Goal: Obtain resource: Download file/media

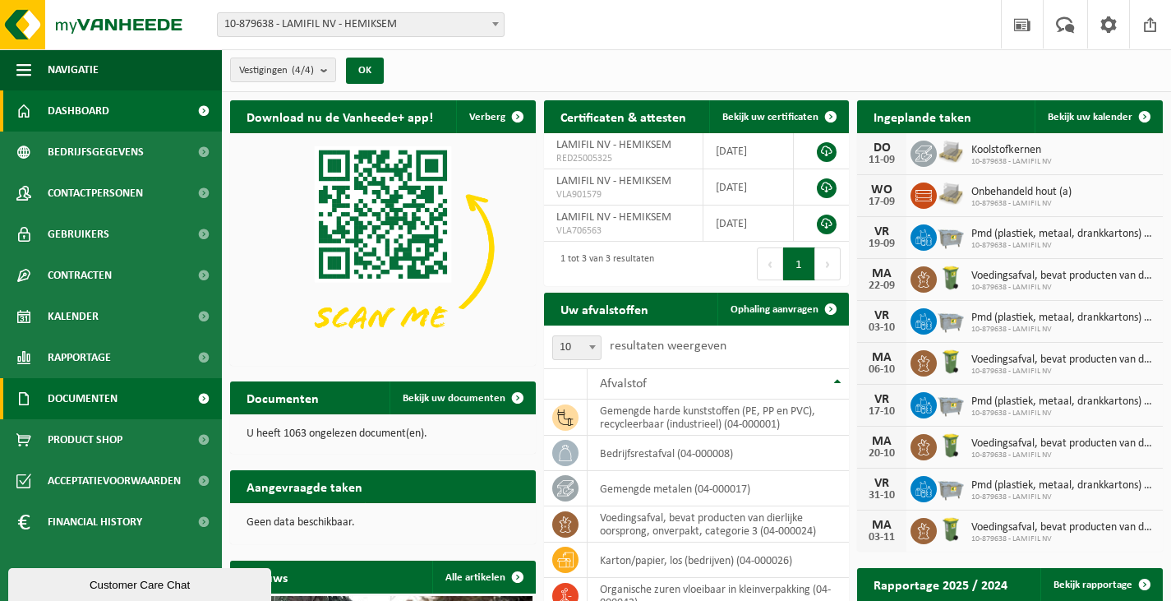
click at [113, 394] on span "Documenten" at bounding box center [83, 398] width 70 height 41
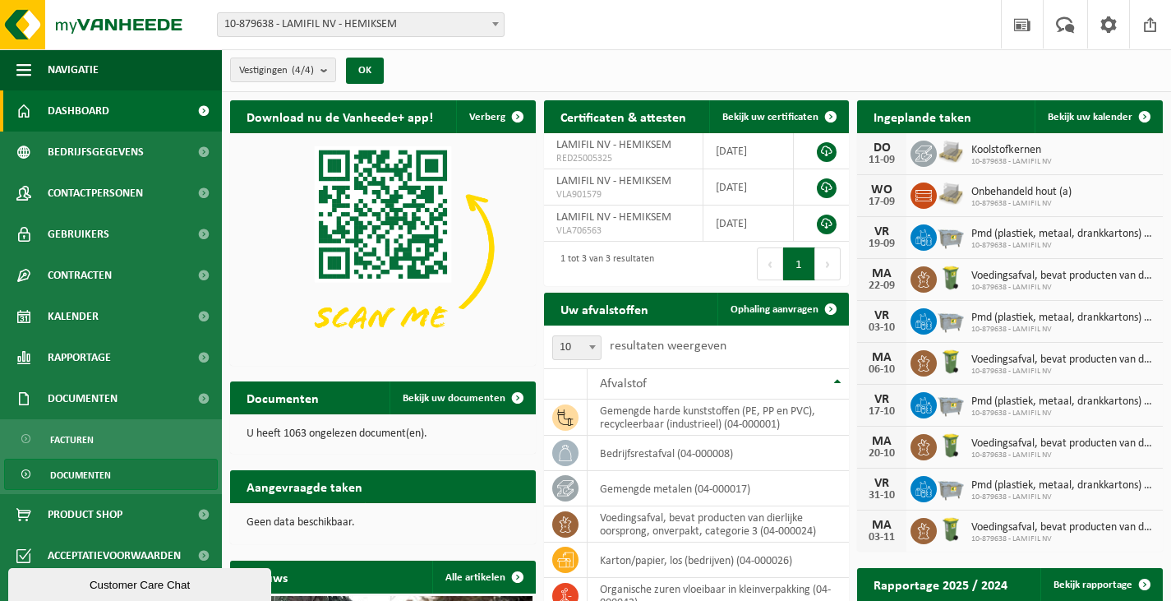
click at [113, 475] on link "Documenten" at bounding box center [111, 474] width 214 height 31
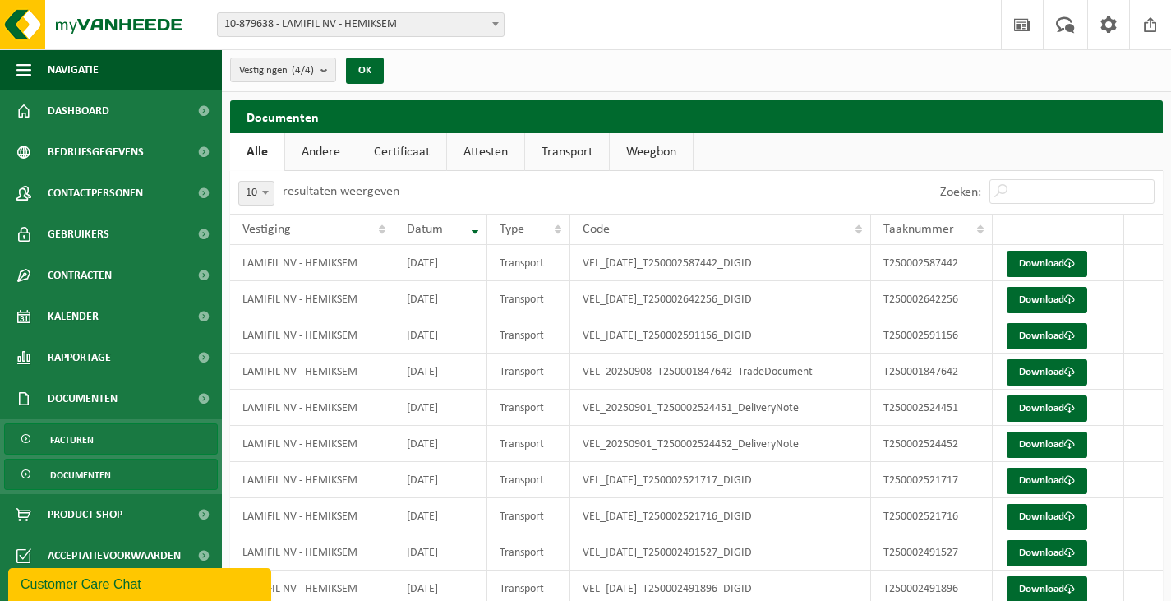
click at [99, 446] on link "Facturen" at bounding box center [111, 438] width 214 height 31
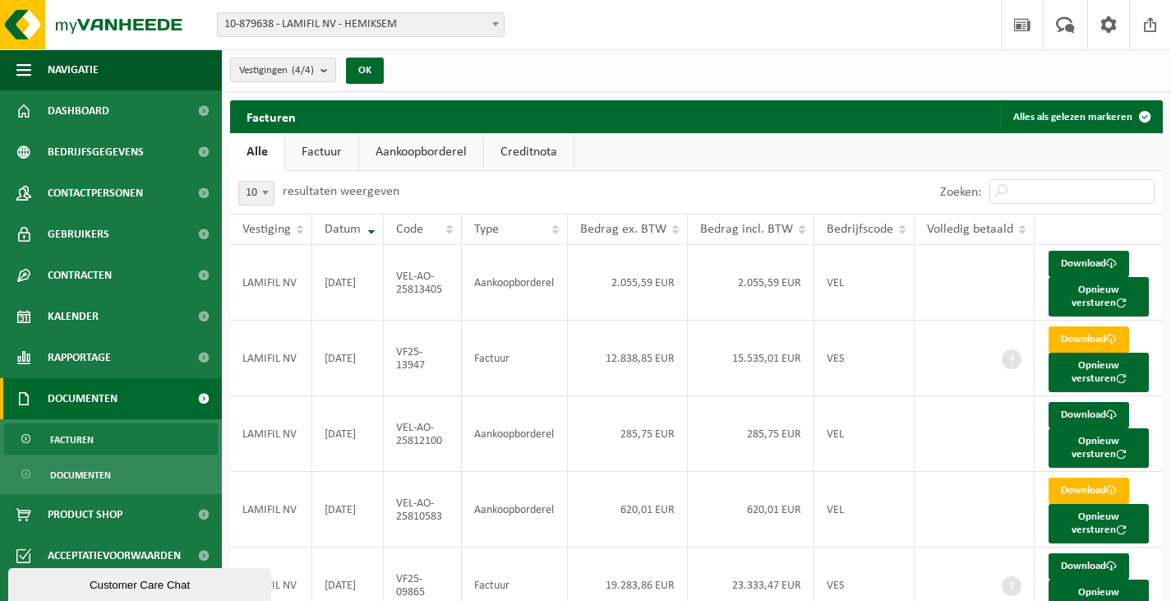
click at [460, 151] on link "Aankoopborderel" at bounding box center [421, 152] width 124 height 38
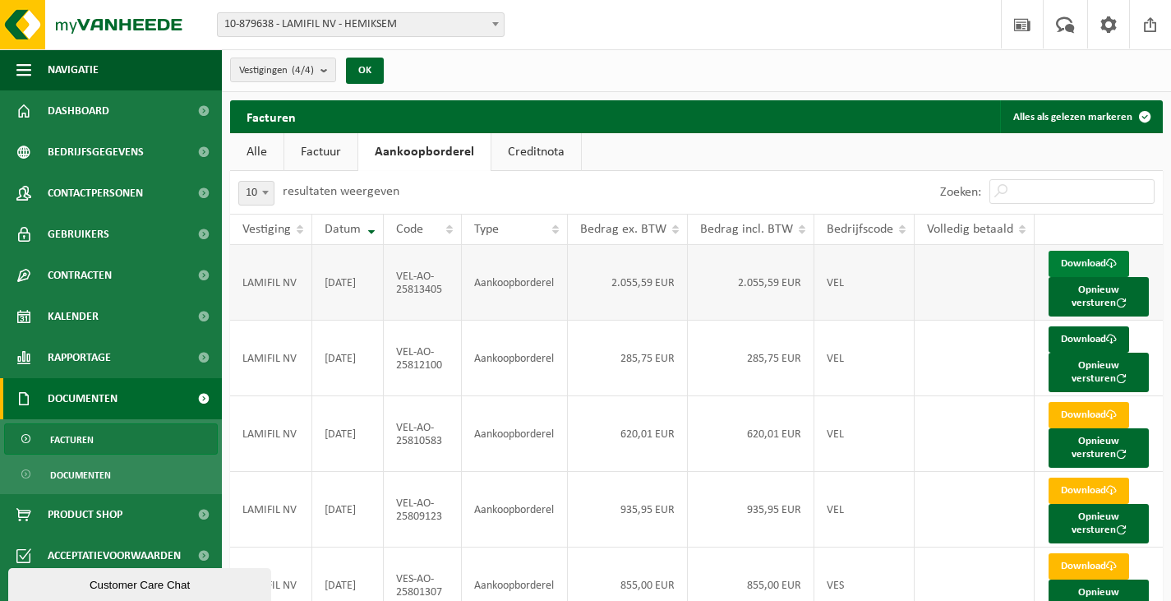
click at [1082, 260] on link "Download" at bounding box center [1089, 264] width 81 height 26
